Goal: Navigation & Orientation: Find specific page/section

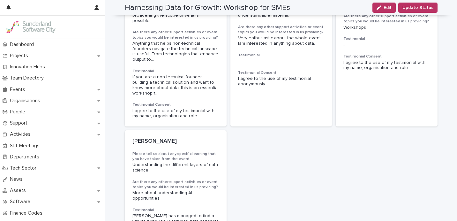
scroll to position [803, 0]
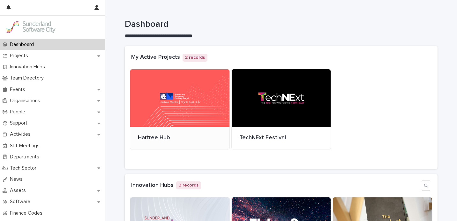
click at [180, 83] on div at bounding box center [179, 97] width 99 height 57
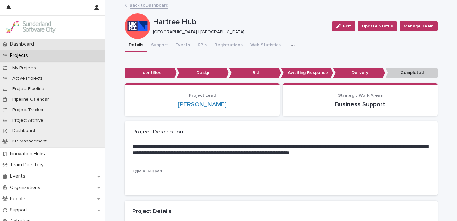
click at [46, 46] on div "Dashboard" at bounding box center [52, 44] width 105 height 11
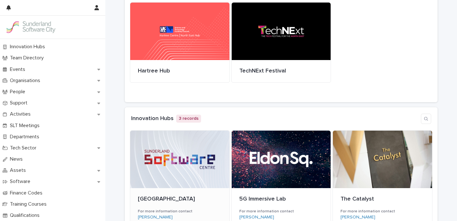
scroll to position [68, 0]
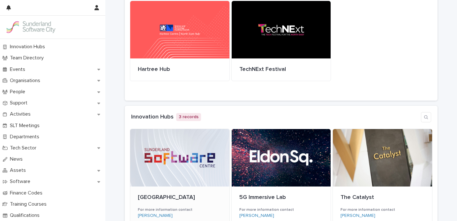
click at [169, 177] on div at bounding box center [179, 157] width 99 height 57
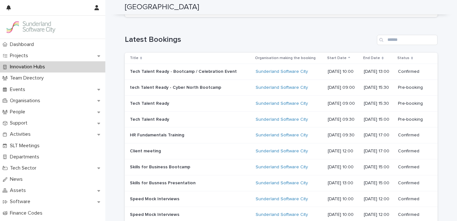
scroll to position [315, 0]
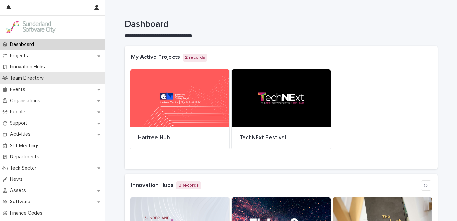
click at [53, 81] on div "Team Directory" at bounding box center [52, 78] width 105 height 11
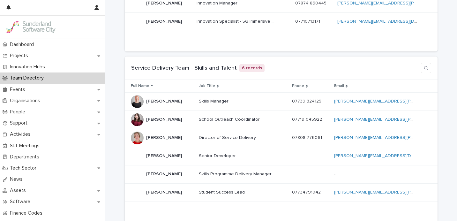
scroll to position [1311, 0]
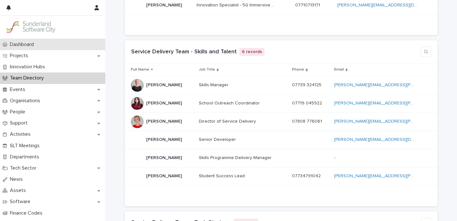
click at [53, 43] on div "Dashboard" at bounding box center [52, 44] width 105 height 11
